Goal: Check status

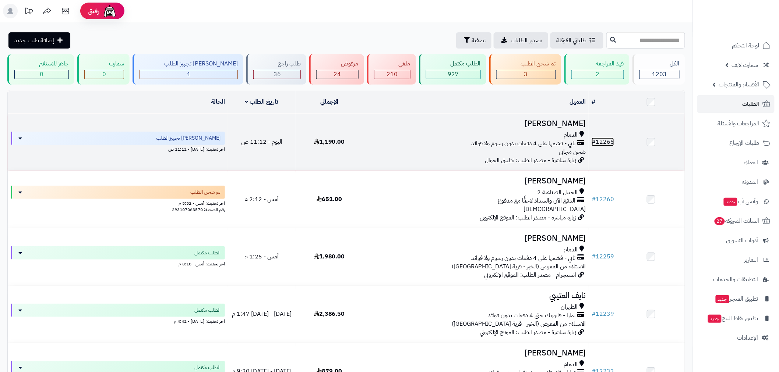
click at [601, 138] on link "# 12265" at bounding box center [603, 142] width 22 height 9
